Goal: Use online tool/utility

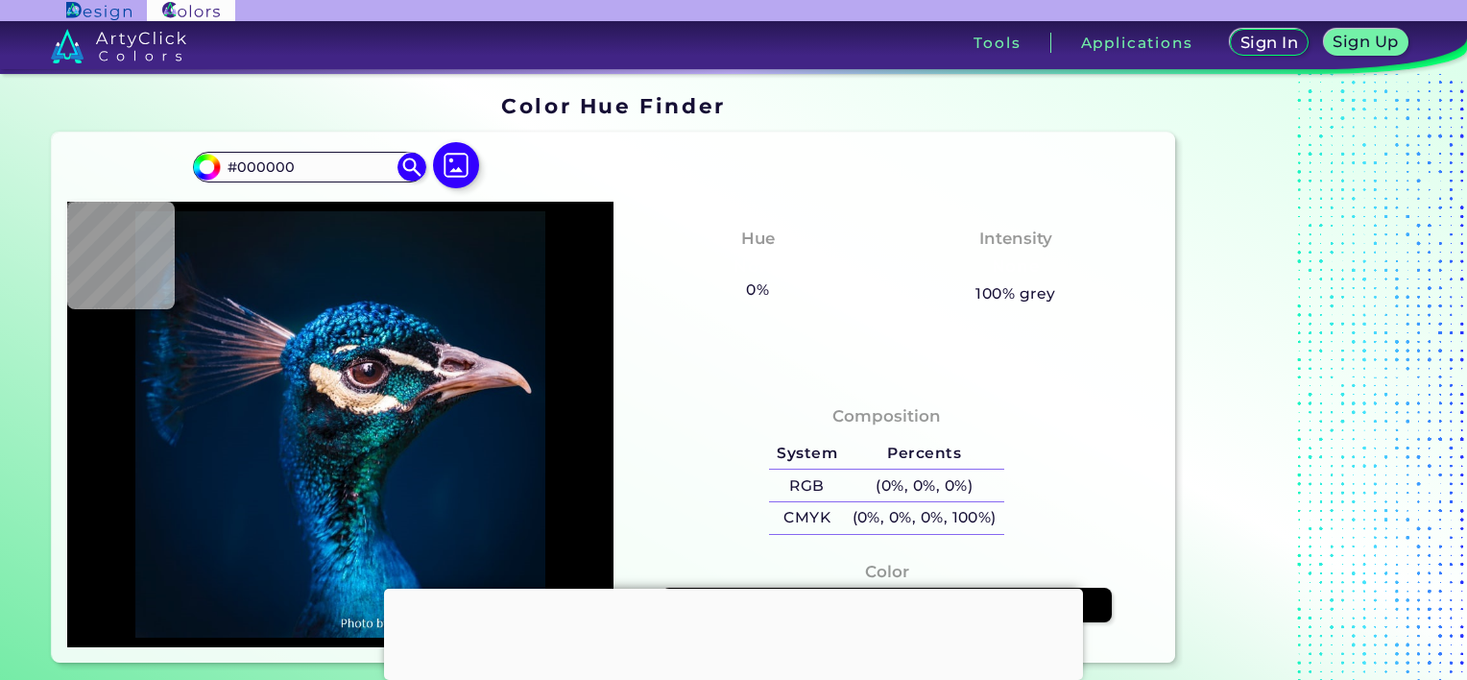
type input "#011120"
type input "#021225"
type input "#00162b"
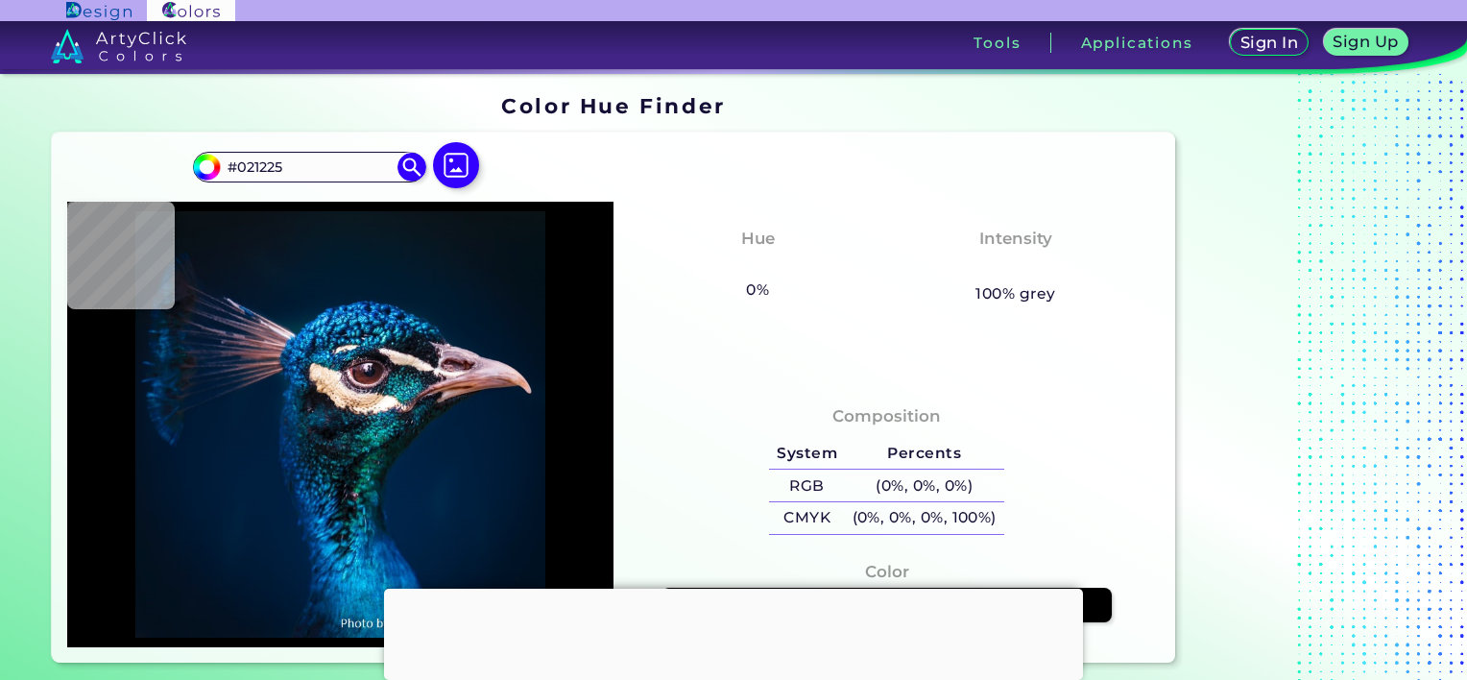
type input "#00162B"
type input "#051827"
type input "#071822"
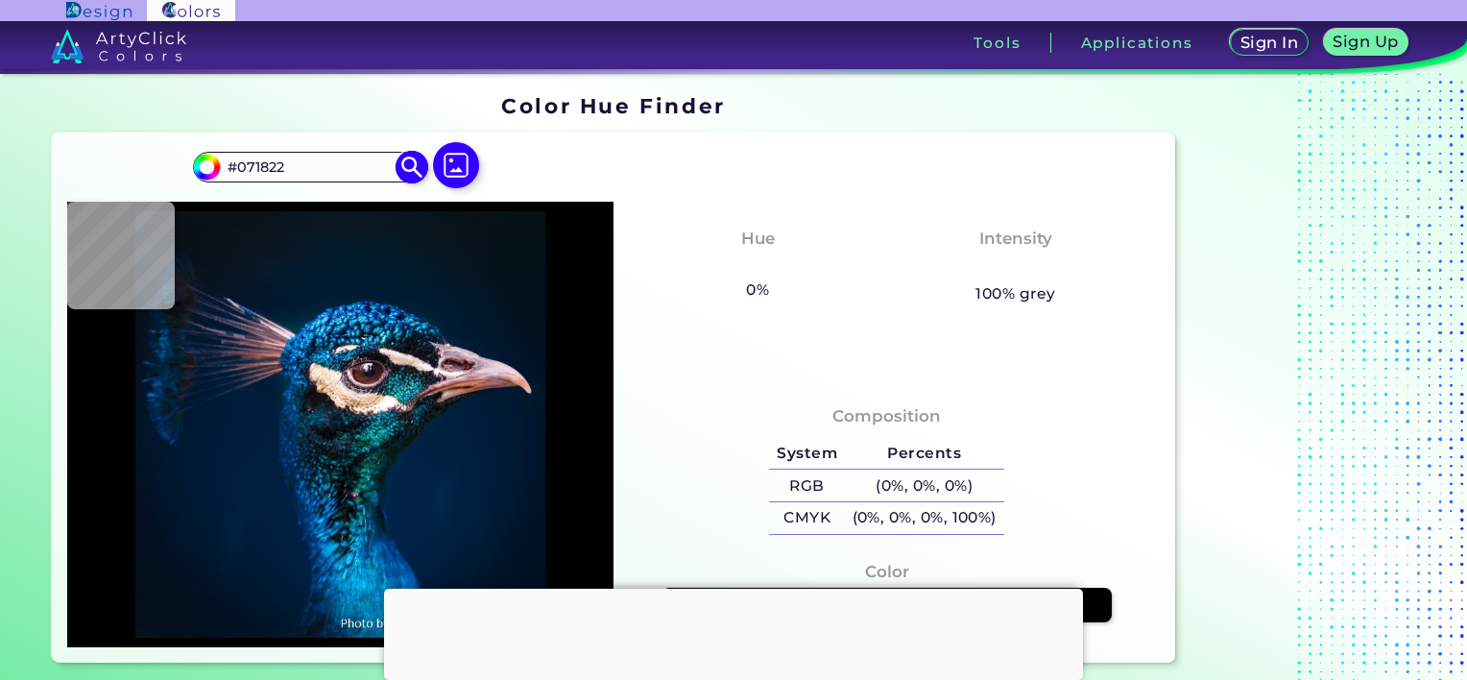
type input "#0a171f"
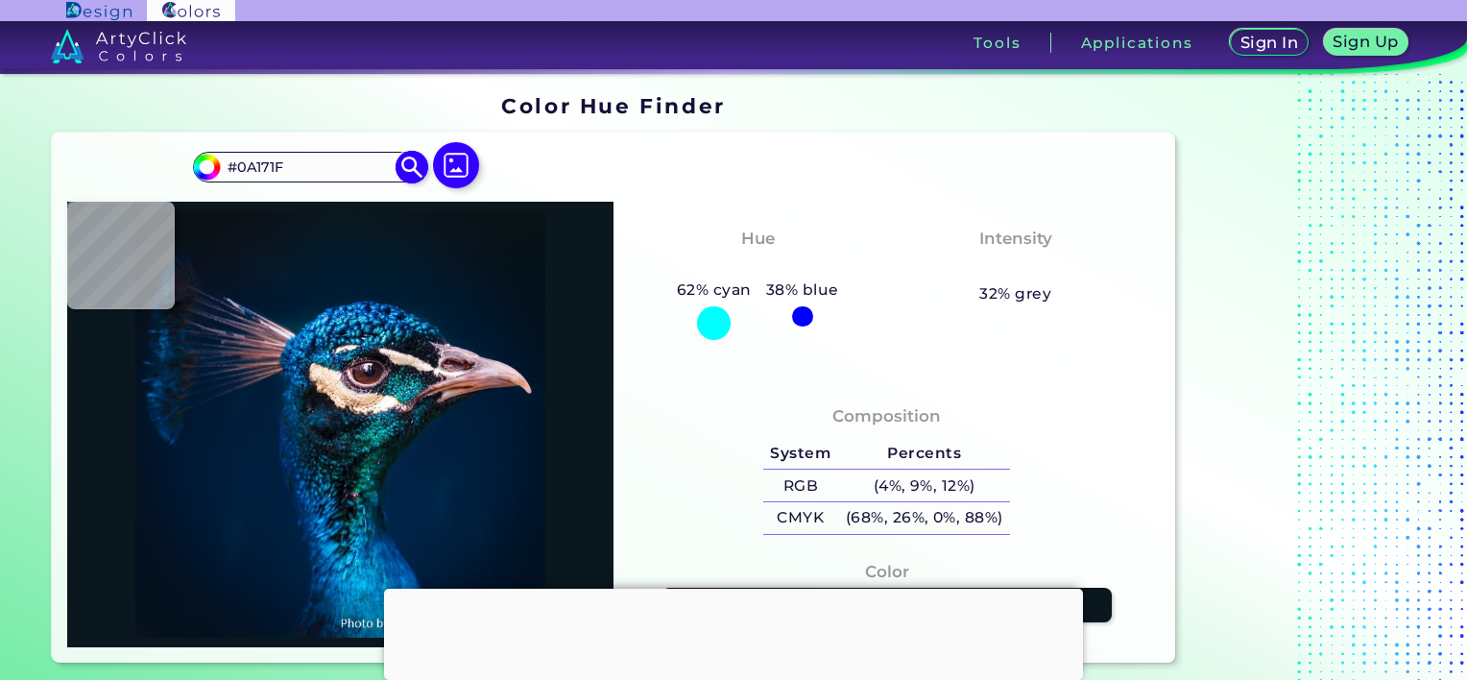
drag, startPoint x: 296, startPoint y: 165, endPoint x: 234, endPoint y: 160, distance: 61.6
click at [234, 160] on input "#0A171F" at bounding box center [309, 167] width 179 height 26
paste input "7064F2"
type input "#7064F2"
click at [412, 171] on img at bounding box center [412, 167] width 34 height 34
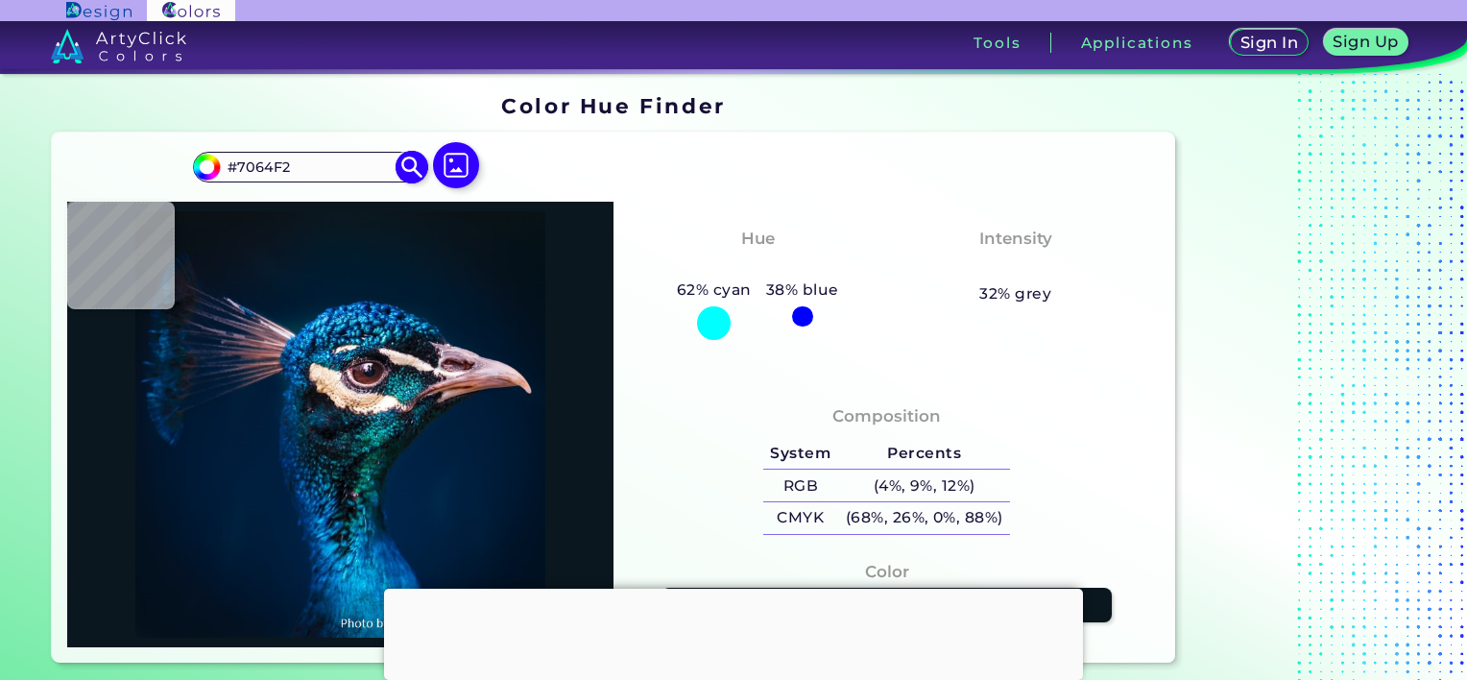
type input "#7064f2"
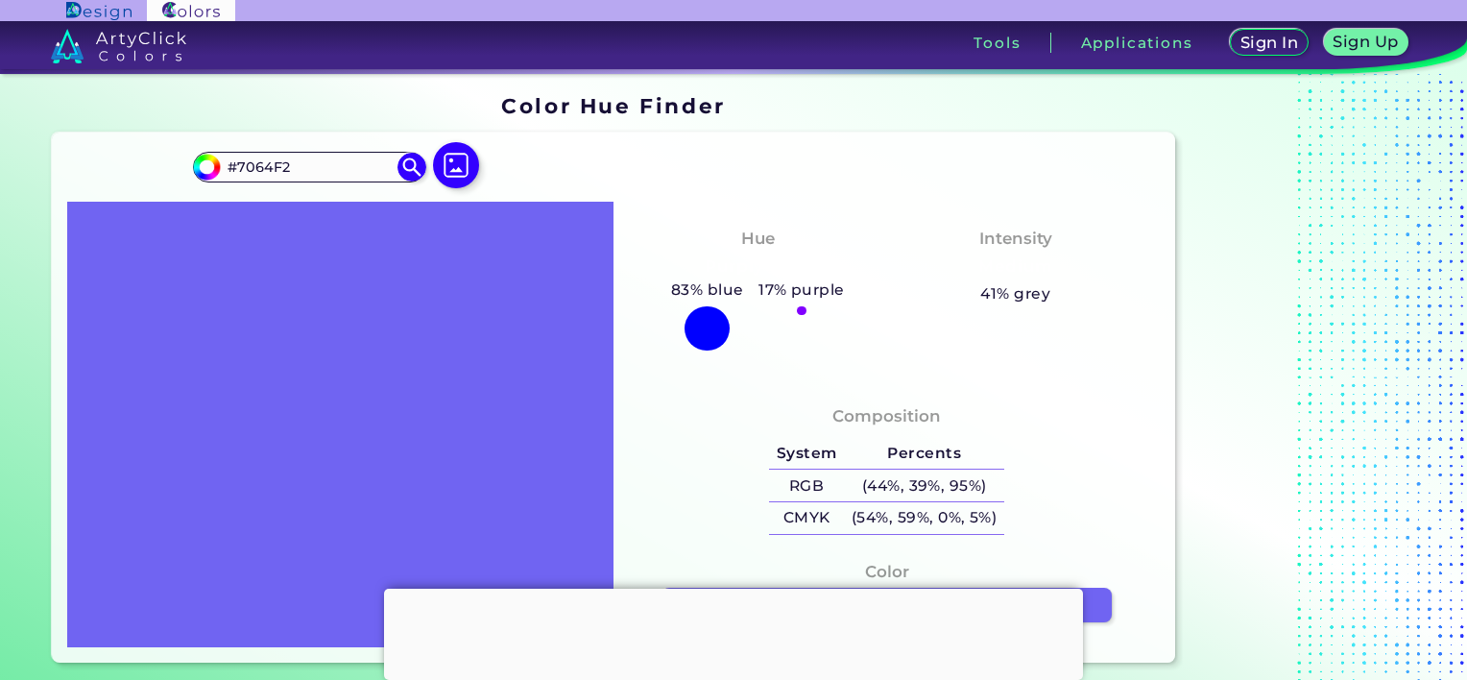
click at [723, 331] on div at bounding box center [706, 328] width 44 height 44
click at [894, 204] on div "Hue Purply Blue 83% blue 17% purple Intensity Medium 41% grey" at bounding box center [886, 291] width 546 height 179
click at [335, 167] on input "#7064F2" at bounding box center [309, 167] width 179 height 26
click at [415, 160] on img at bounding box center [412, 167] width 34 height 34
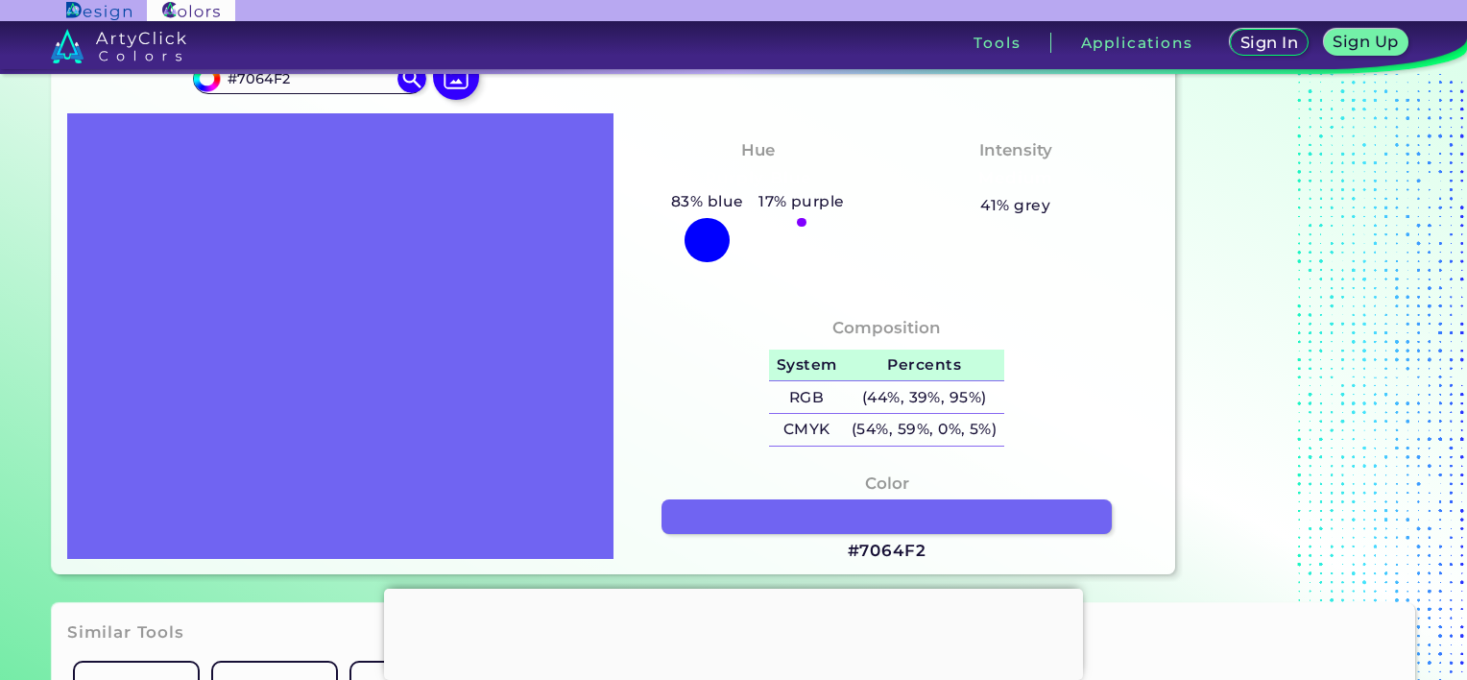
scroll to position [192, 0]
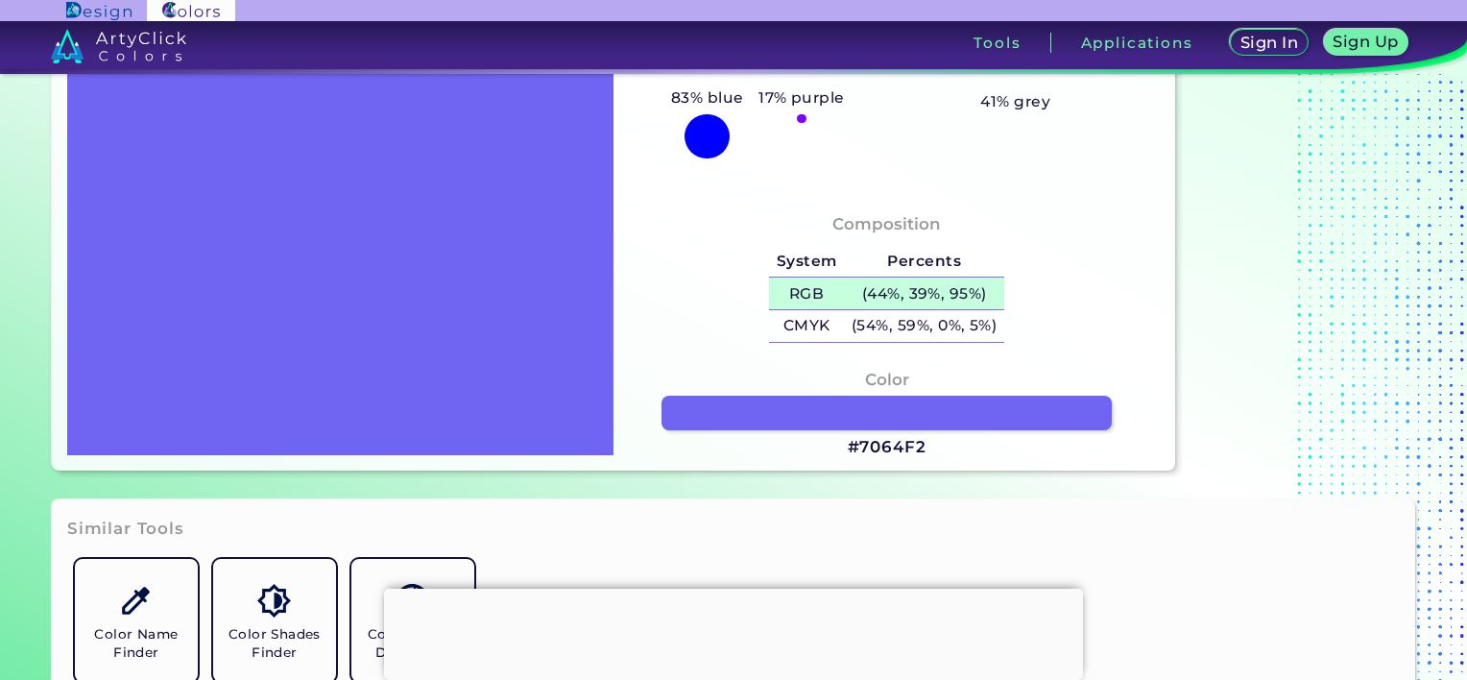
click at [883, 287] on h5 "(44%, 39%, 95%)" at bounding box center [924, 293] width 160 height 32
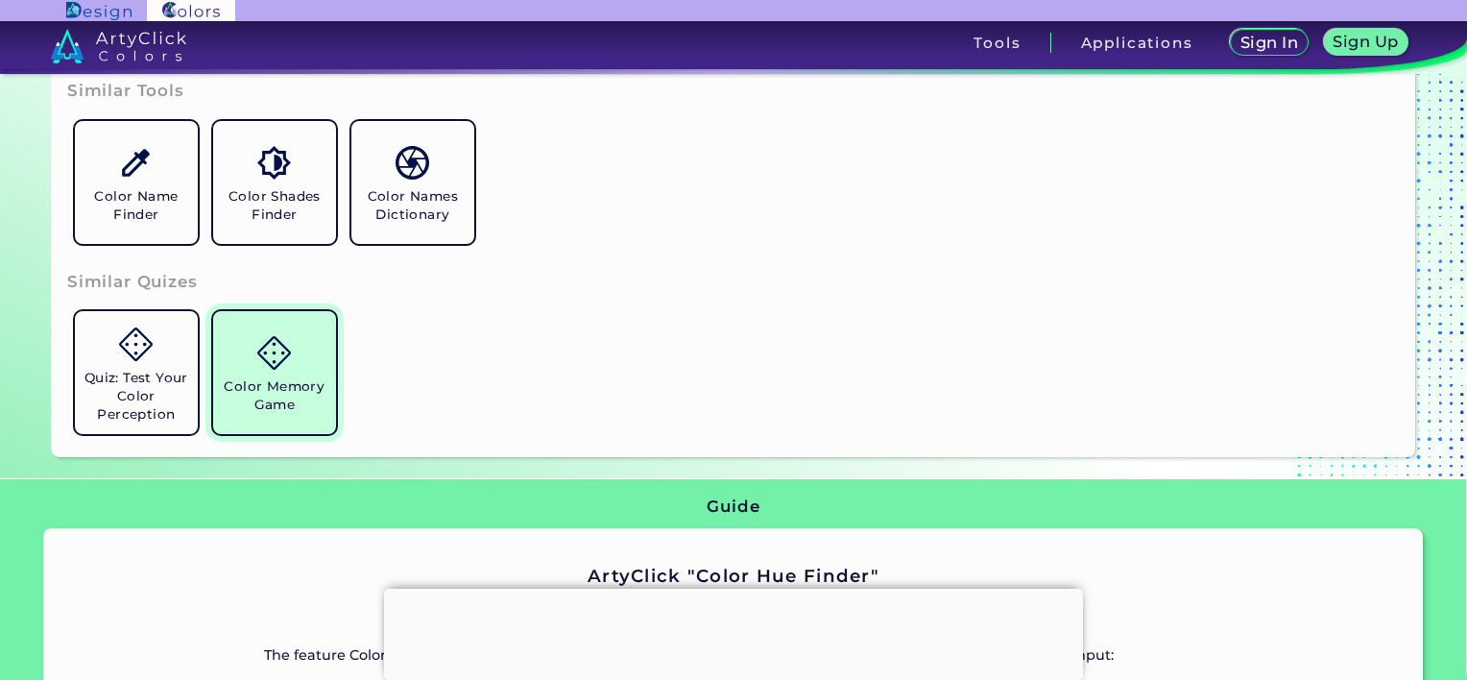
scroll to position [576, 0]
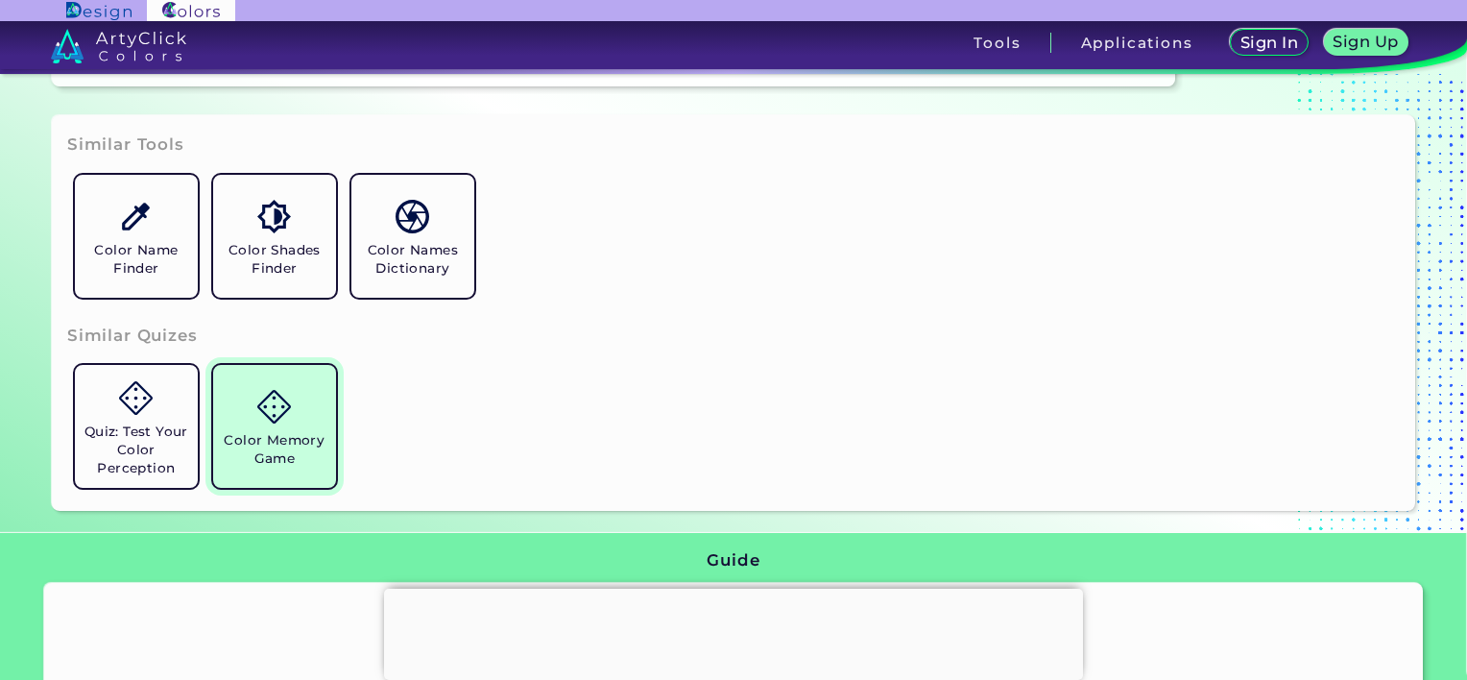
click at [245, 410] on link "Color Memory Game" at bounding box center [274, 426] width 138 height 138
